Goal: Transaction & Acquisition: Register for event/course

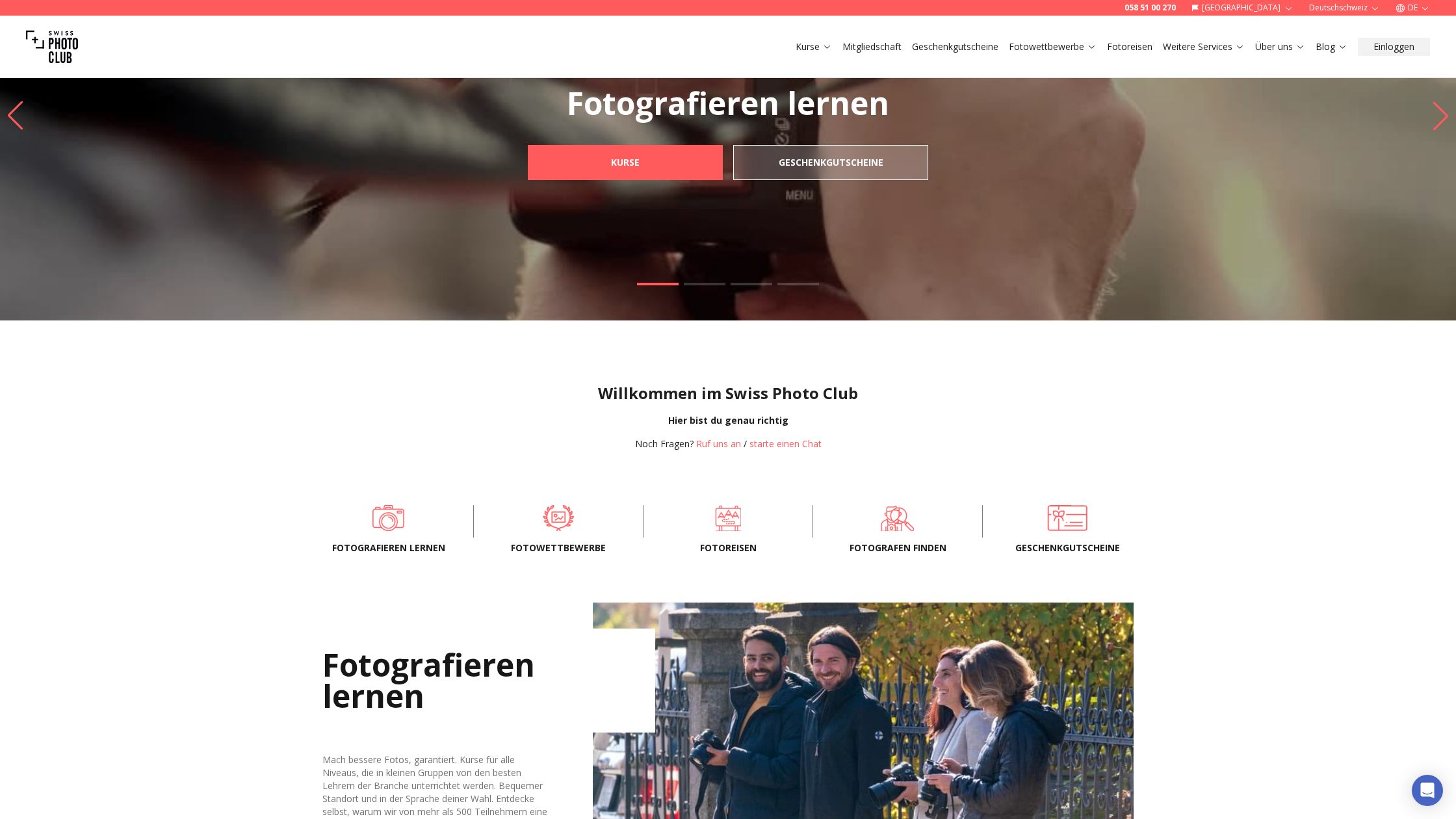
scroll to position [92, 0]
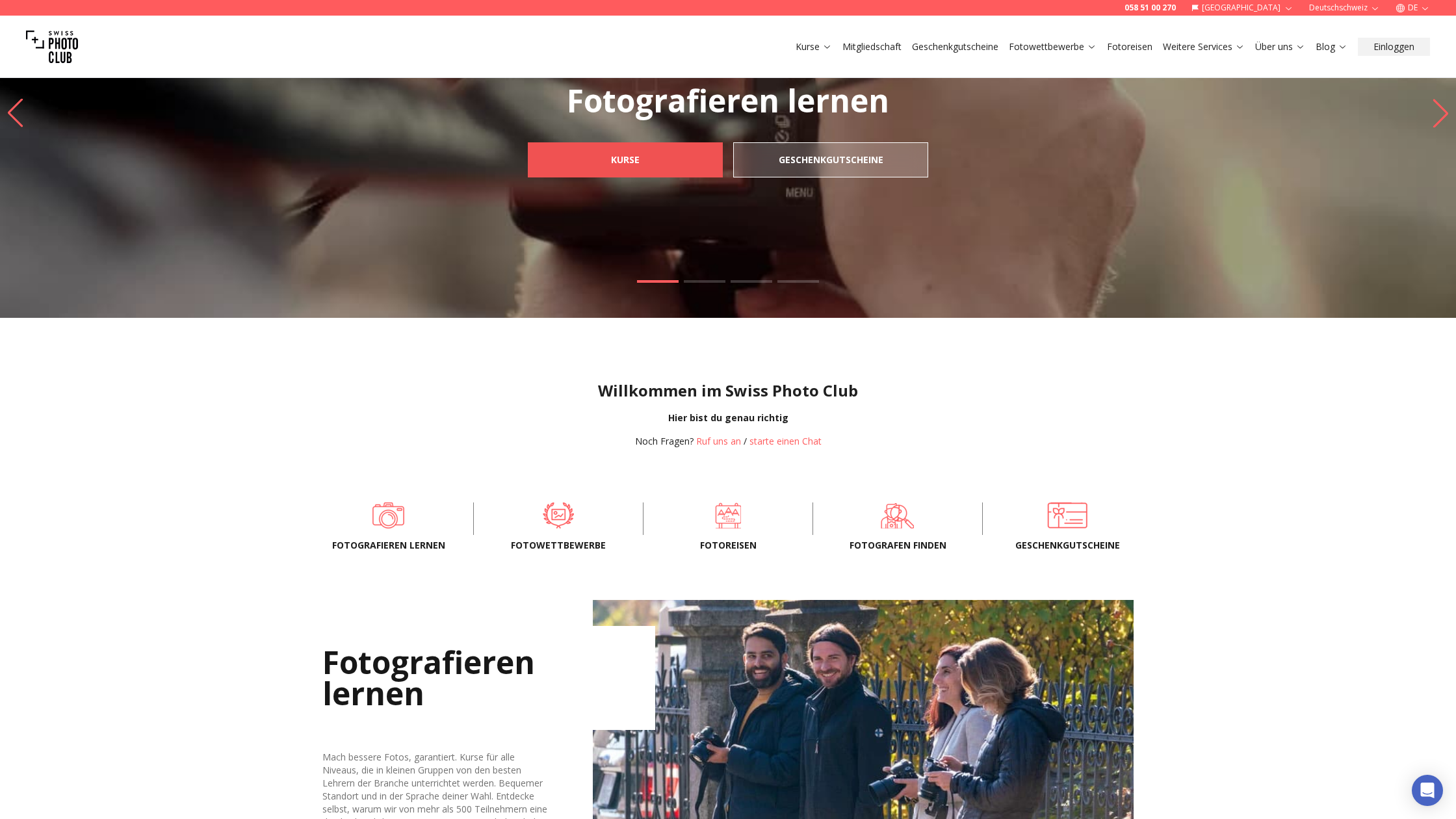
click at [614, 163] on b "Kurse" at bounding box center [626, 160] width 29 height 13
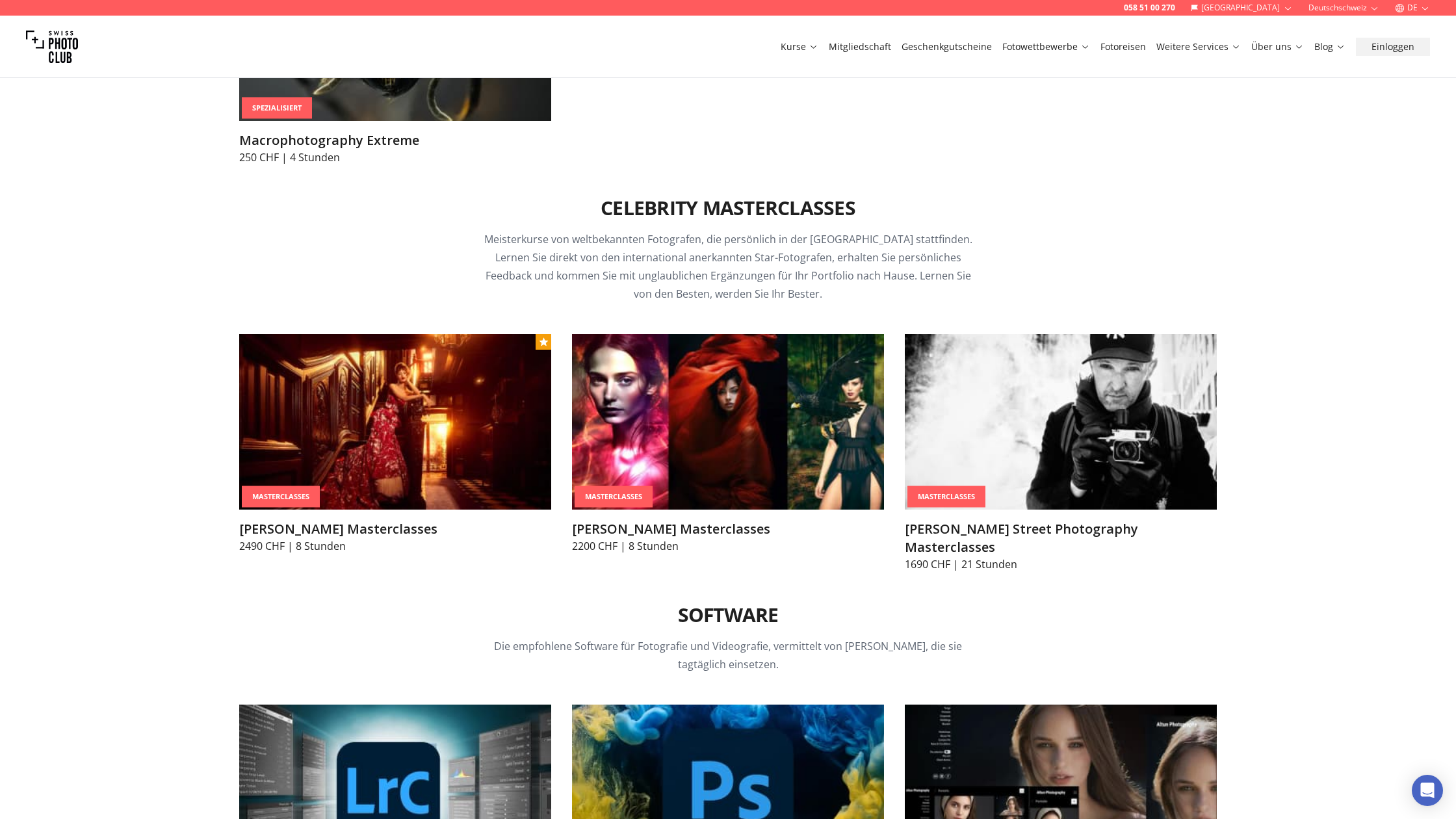
scroll to position [3851, 0]
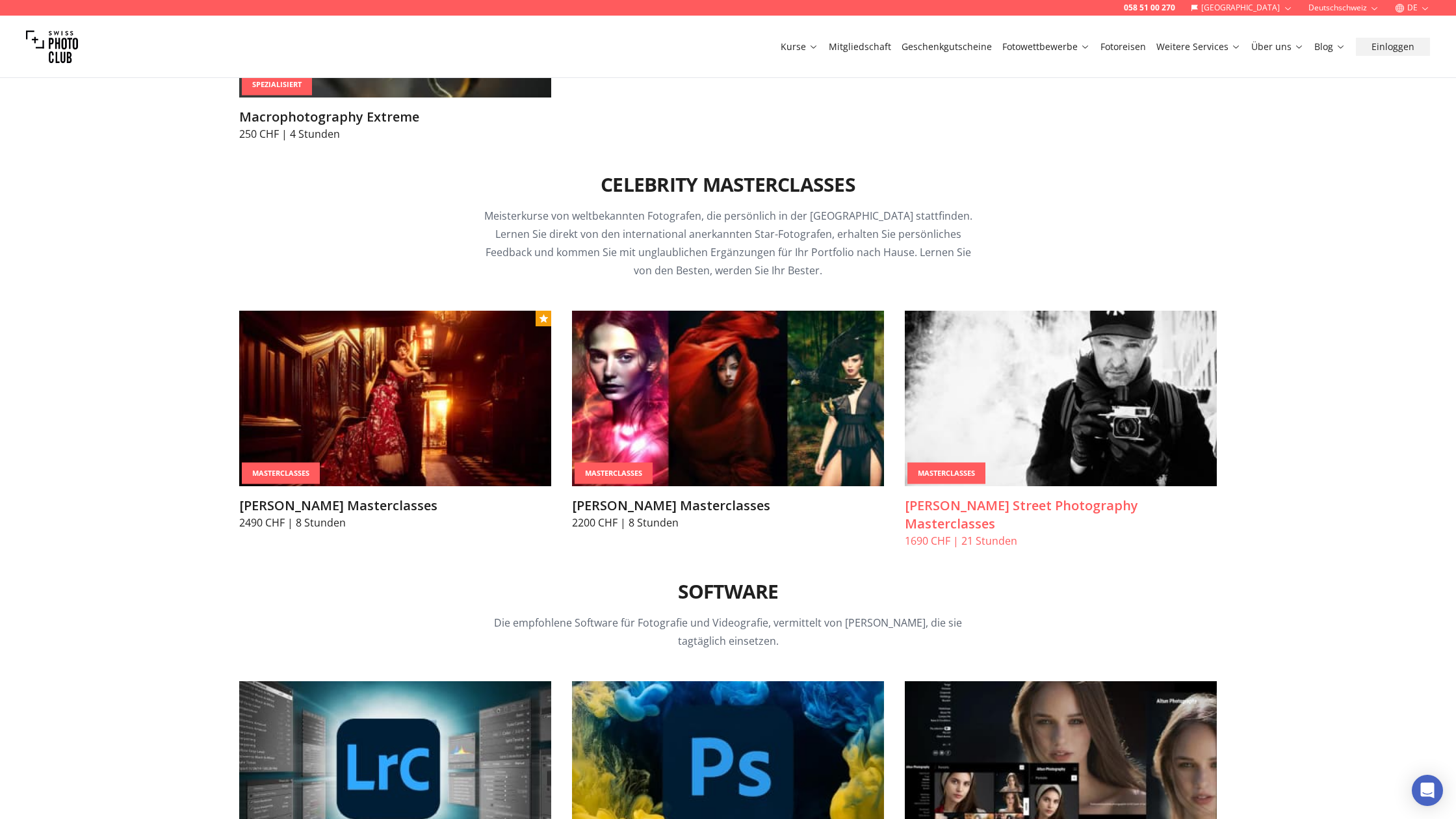
click at [961, 471] on div "MasterClasses" at bounding box center [947, 473] width 78 height 21
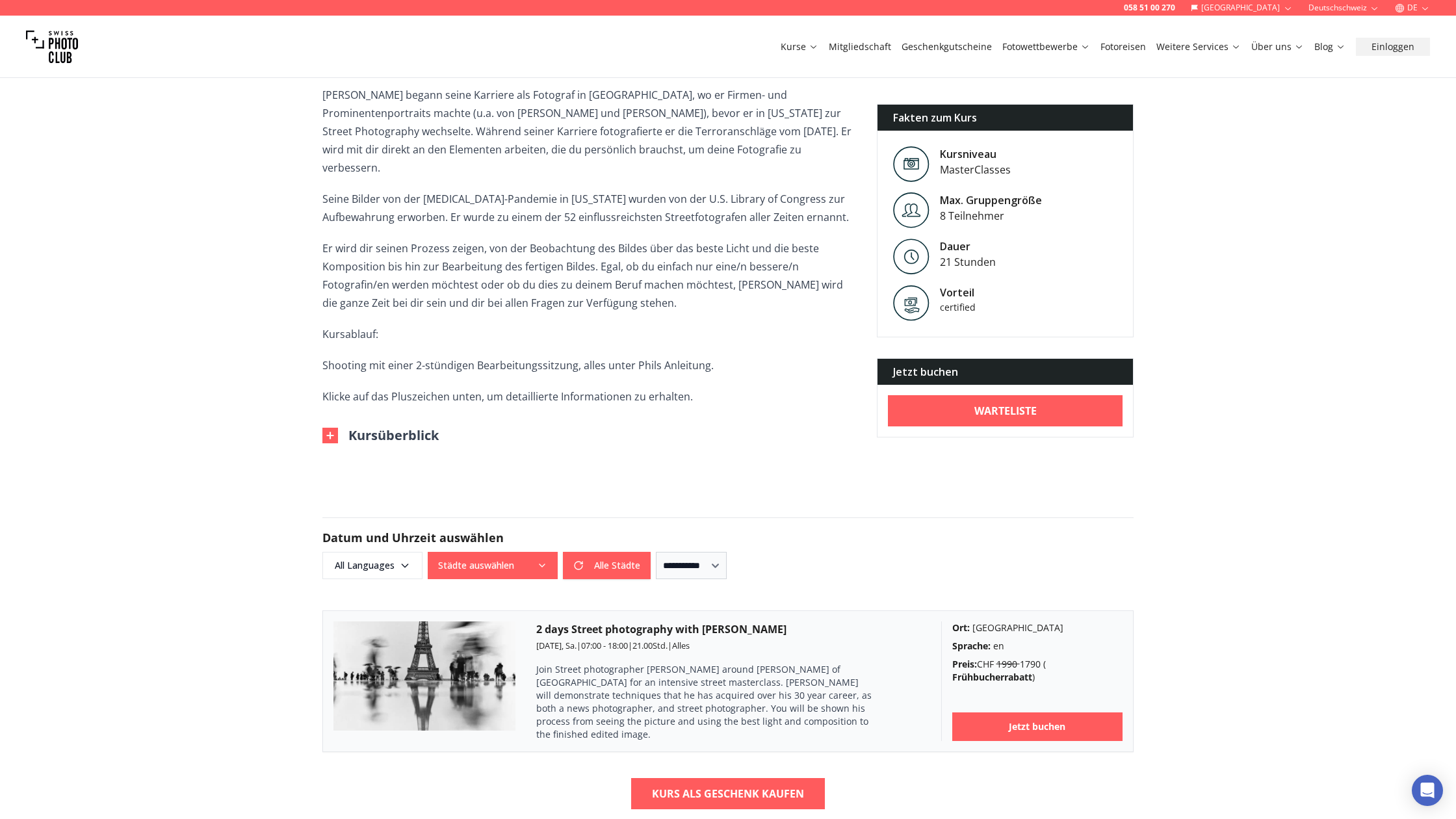
scroll to position [428, 0]
click at [333, 426] on img at bounding box center [330, 434] width 16 height 16
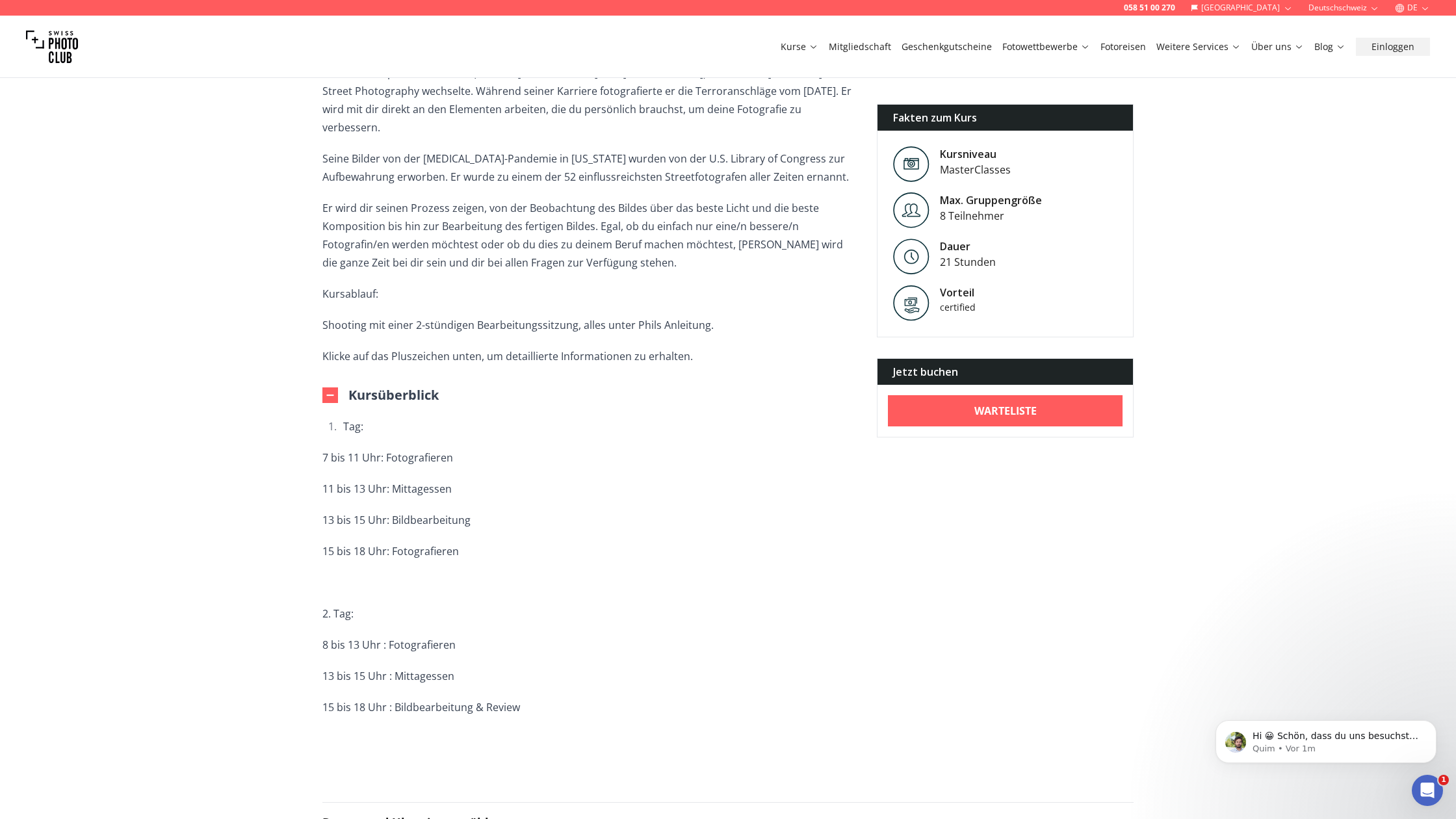
scroll to position [466, 0]
click at [1421, 789] on icon "Intercom-Nachrichtendienst öffnen" at bounding box center [1426, 789] width 21 height 21
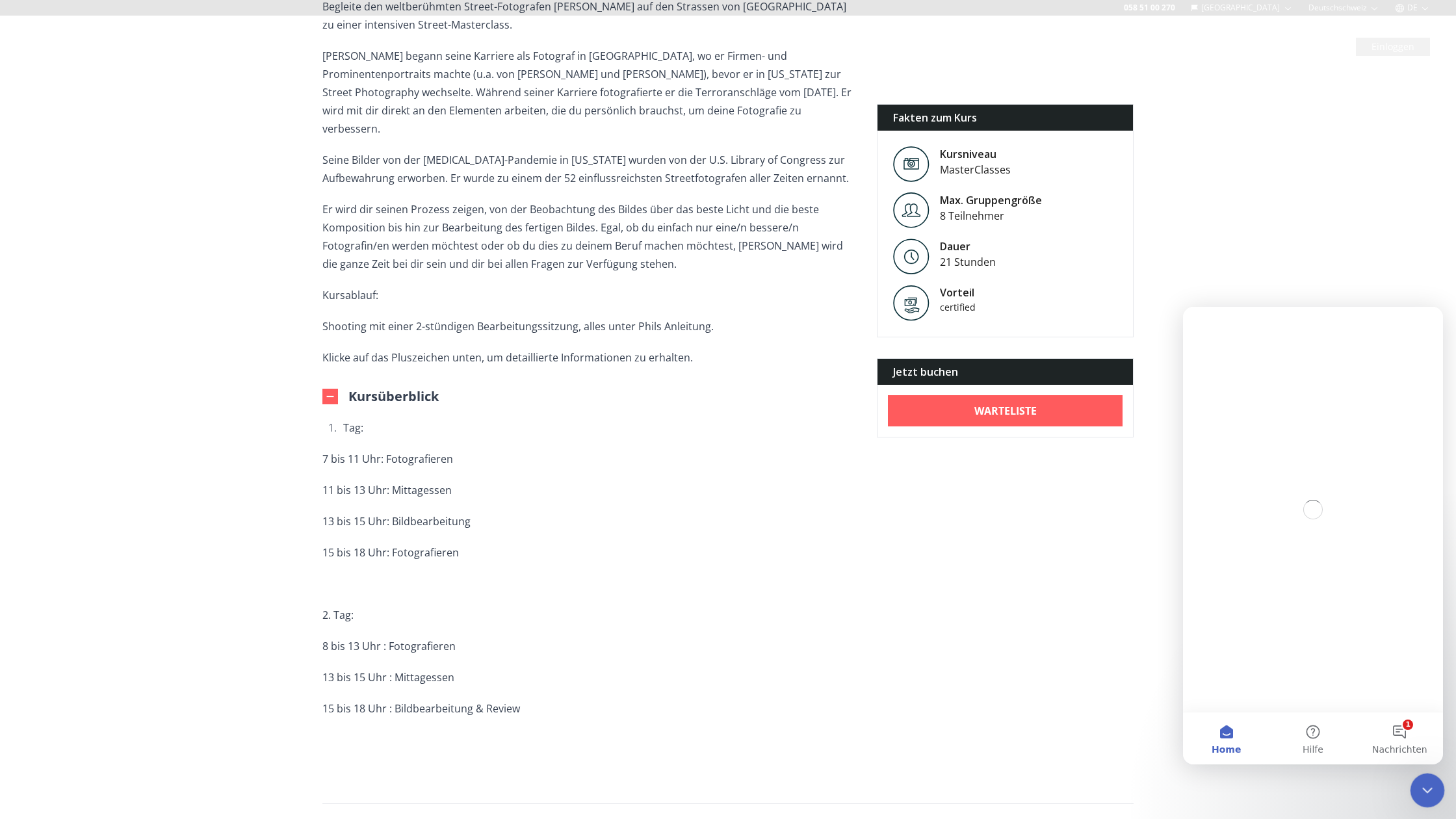
scroll to position [0, 0]
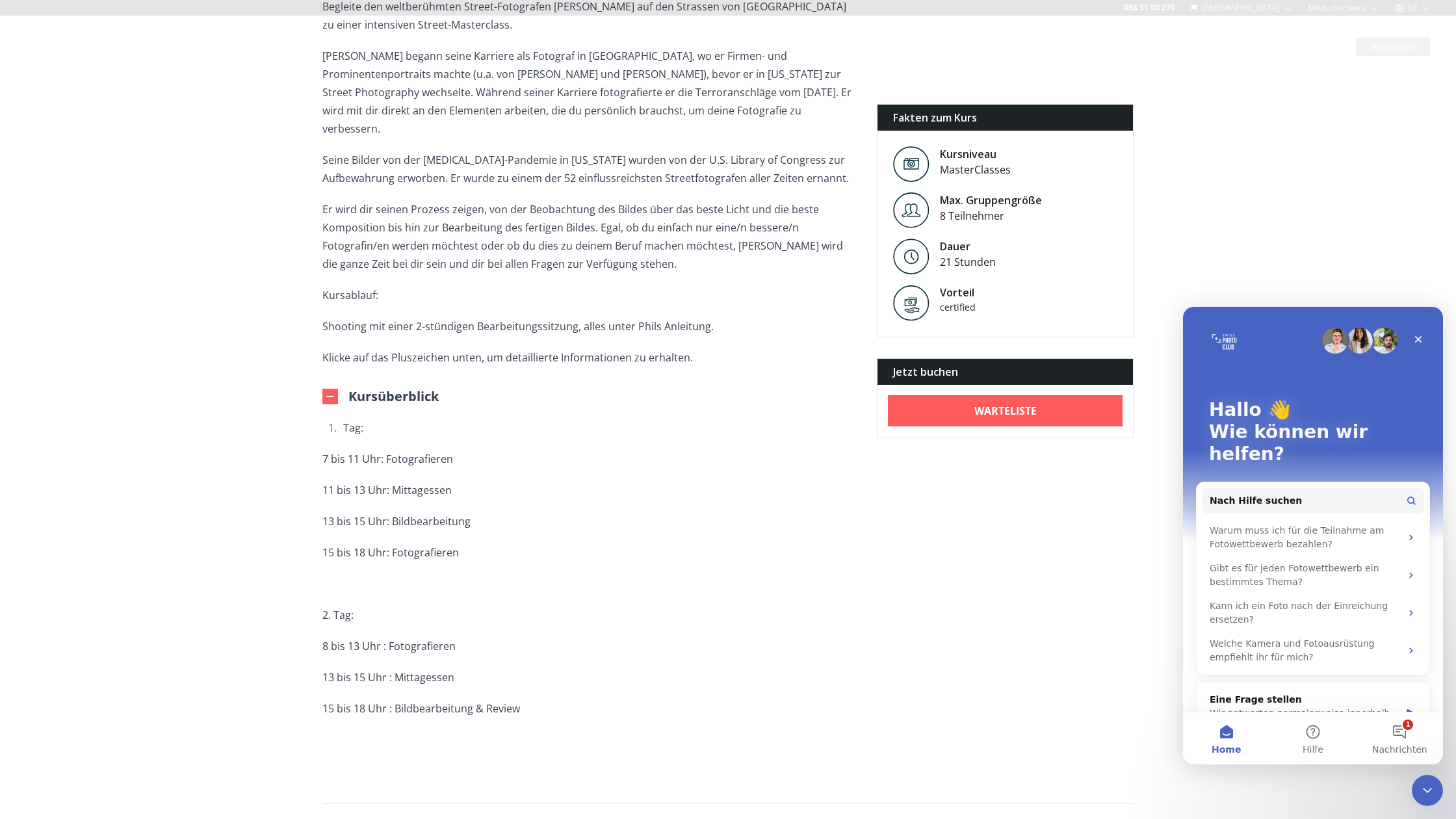
click at [935, 697] on div "Kursinfo Begleite den weltberühmten Street-Fotografen [PERSON_NAME] auf den Str…" at bounding box center [728, 345] width 832 height 769
click at [1421, 338] on icon "Schließen" at bounding box center [1418, 339] width 7 height 7
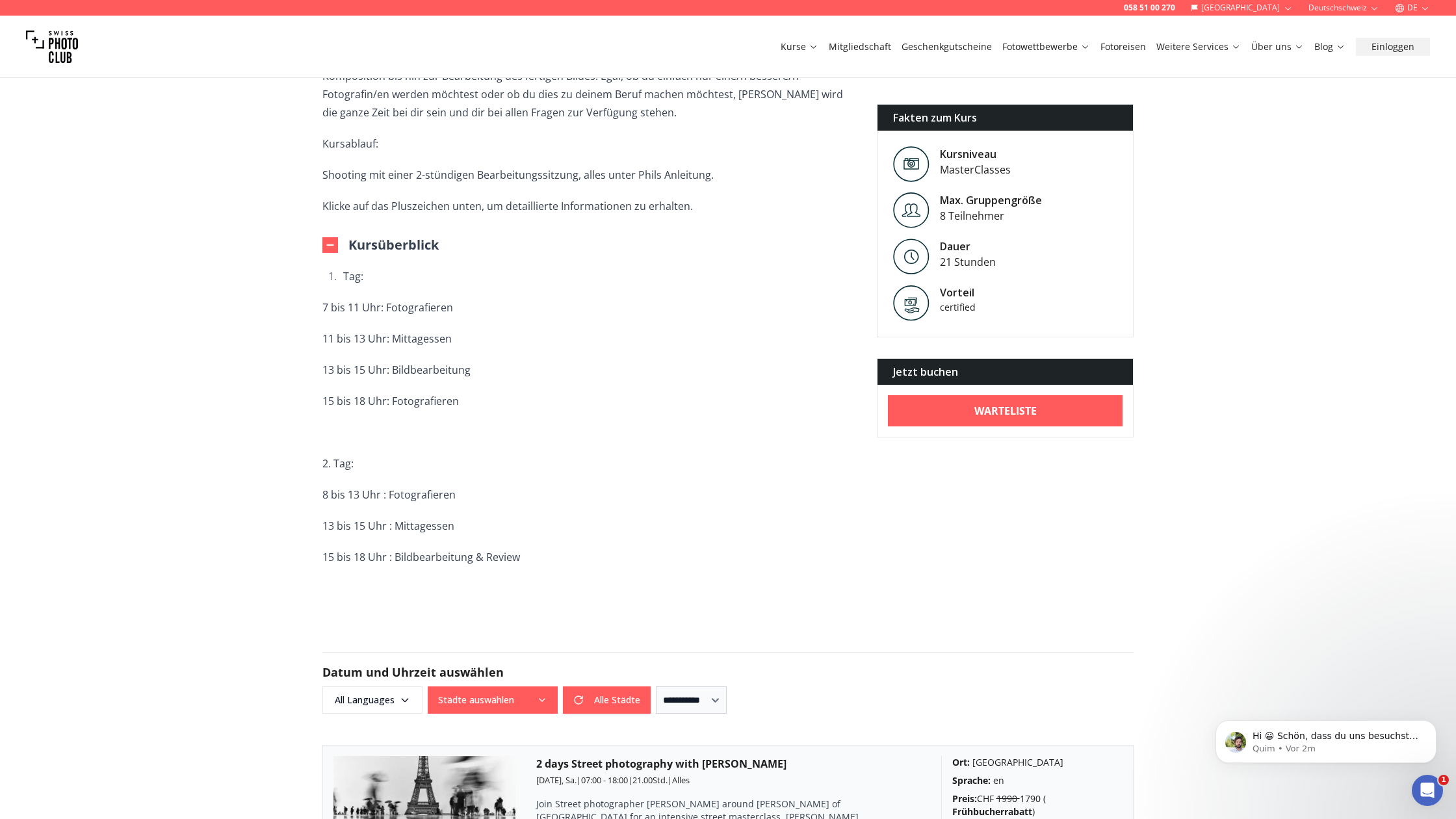
scroll to position [618, 0]
click at [490, 685] on button "Städte auswählen" at bounding box center [493, 698] width 130 height 27
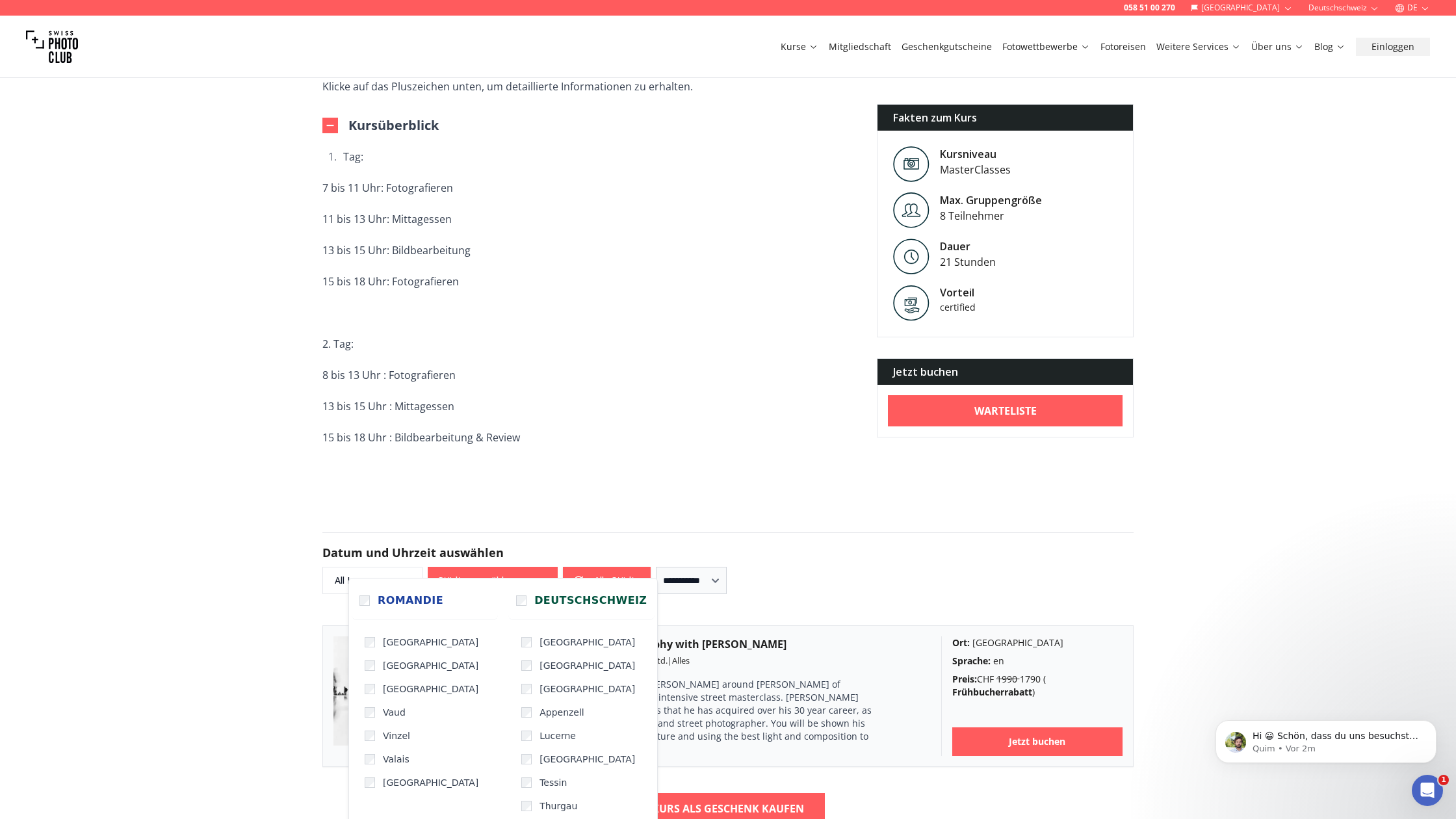
scroll to position [737, 0]
click at [743, 428] on p "15 bis 18 Uhr : Bildbearbeitung & Review" at bounding box center [589, 437] width 534 height 18
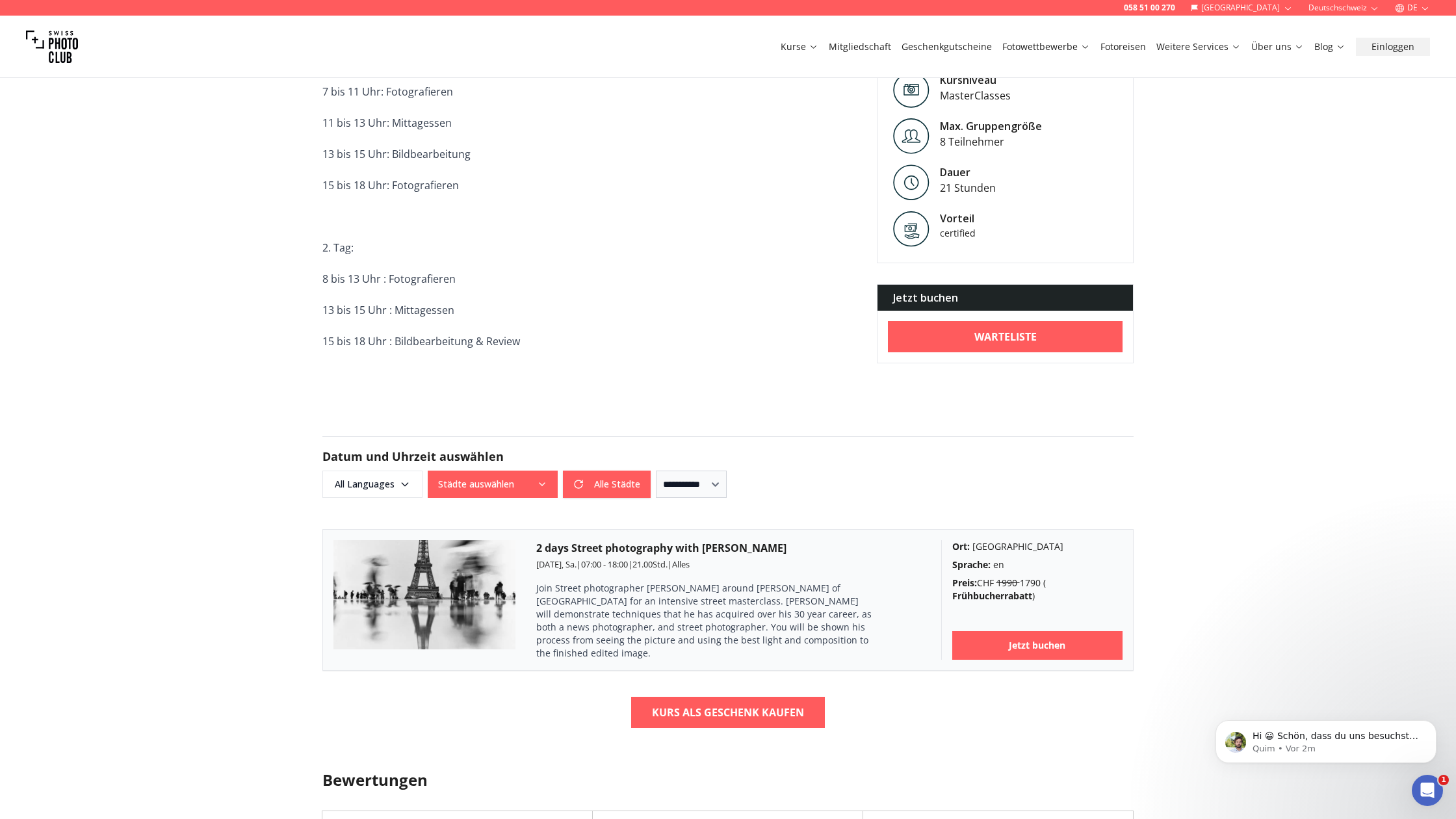
scroll to position [835, 0]
